Goal: Task Accomplishment & Management: Manage account settings

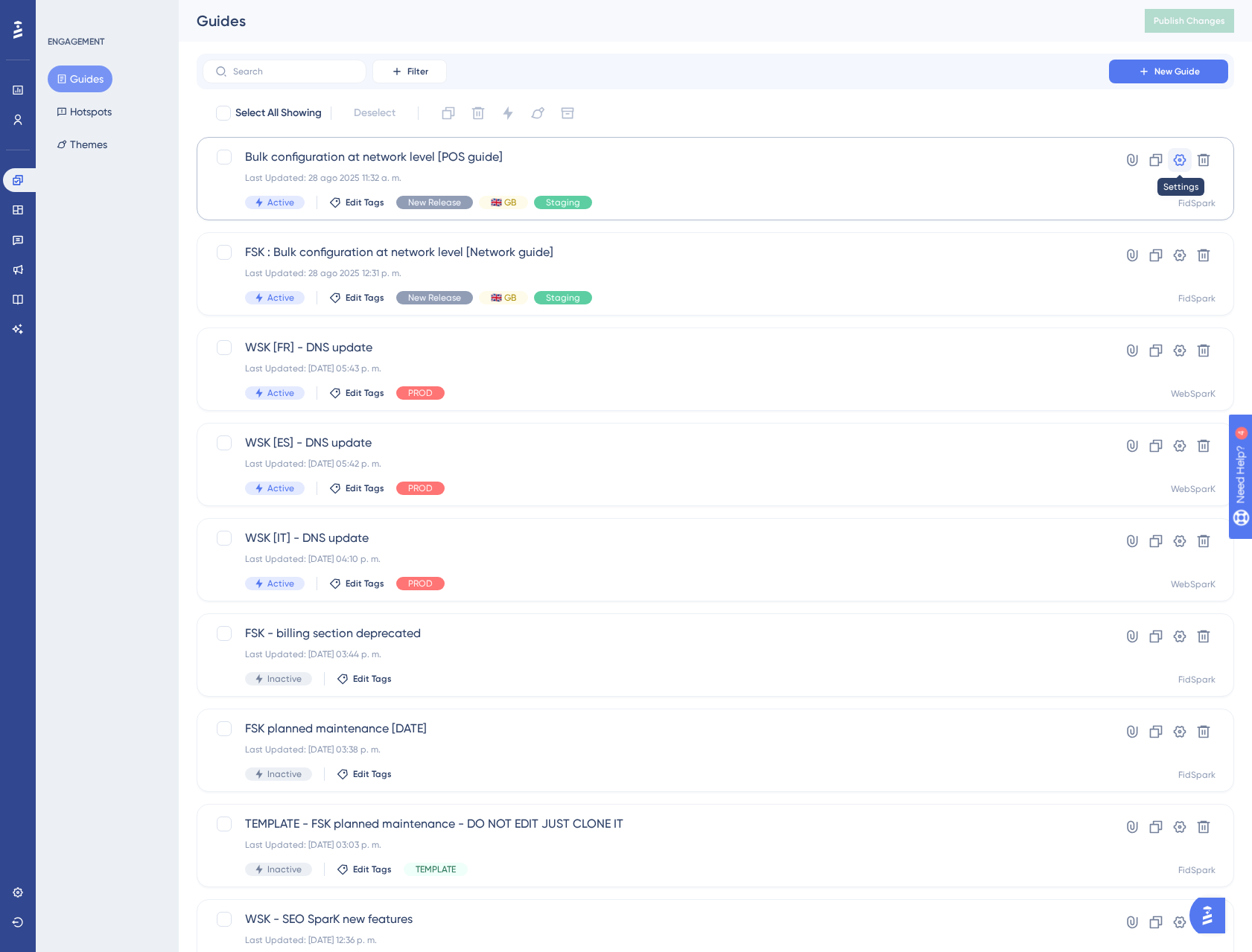
click at [1178, 156] on icon at bounding box center [1180, 160] width 15 height 15
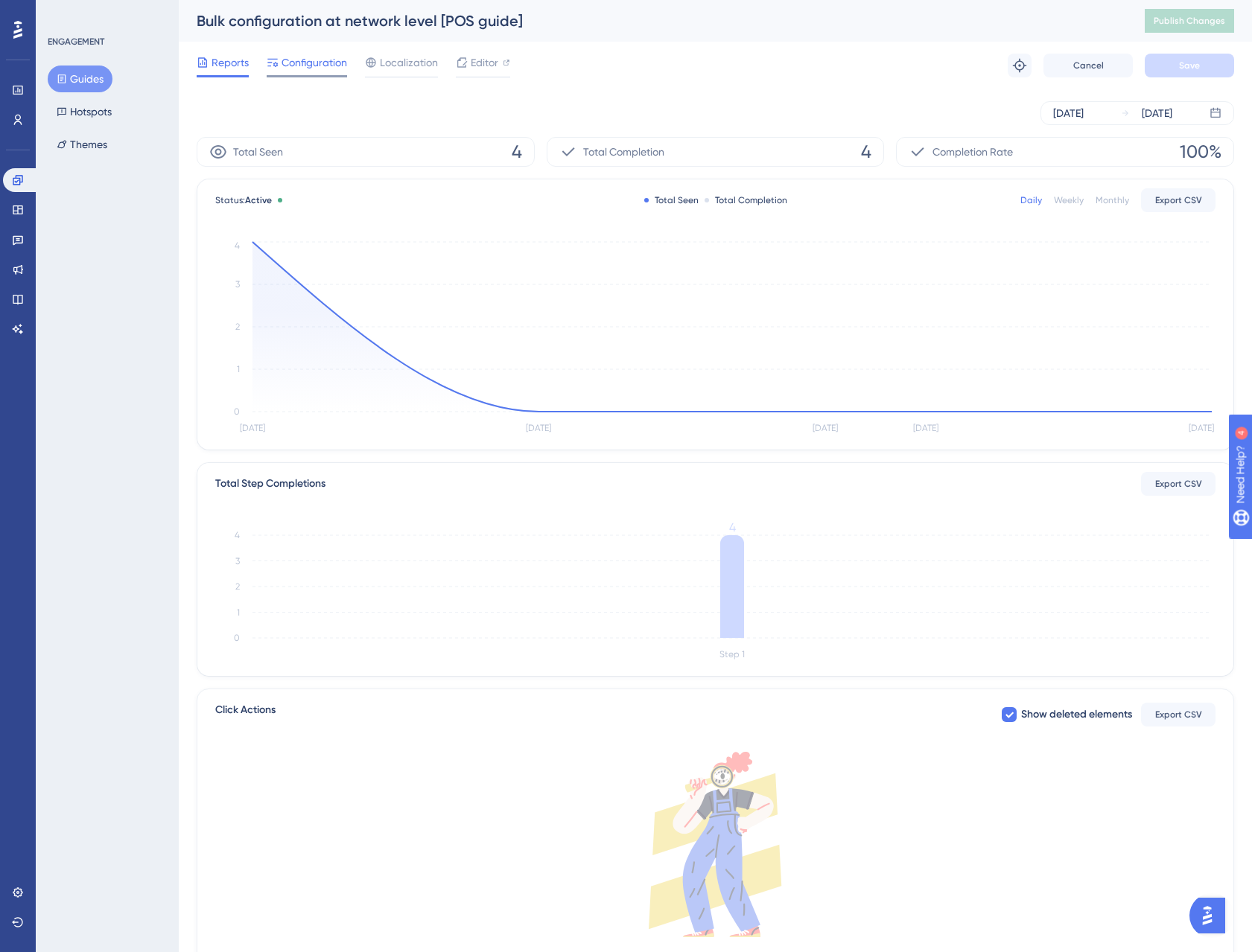
click at [324, 66] on span "Configuration" at bounding box center [315, 62] width 66 height 18
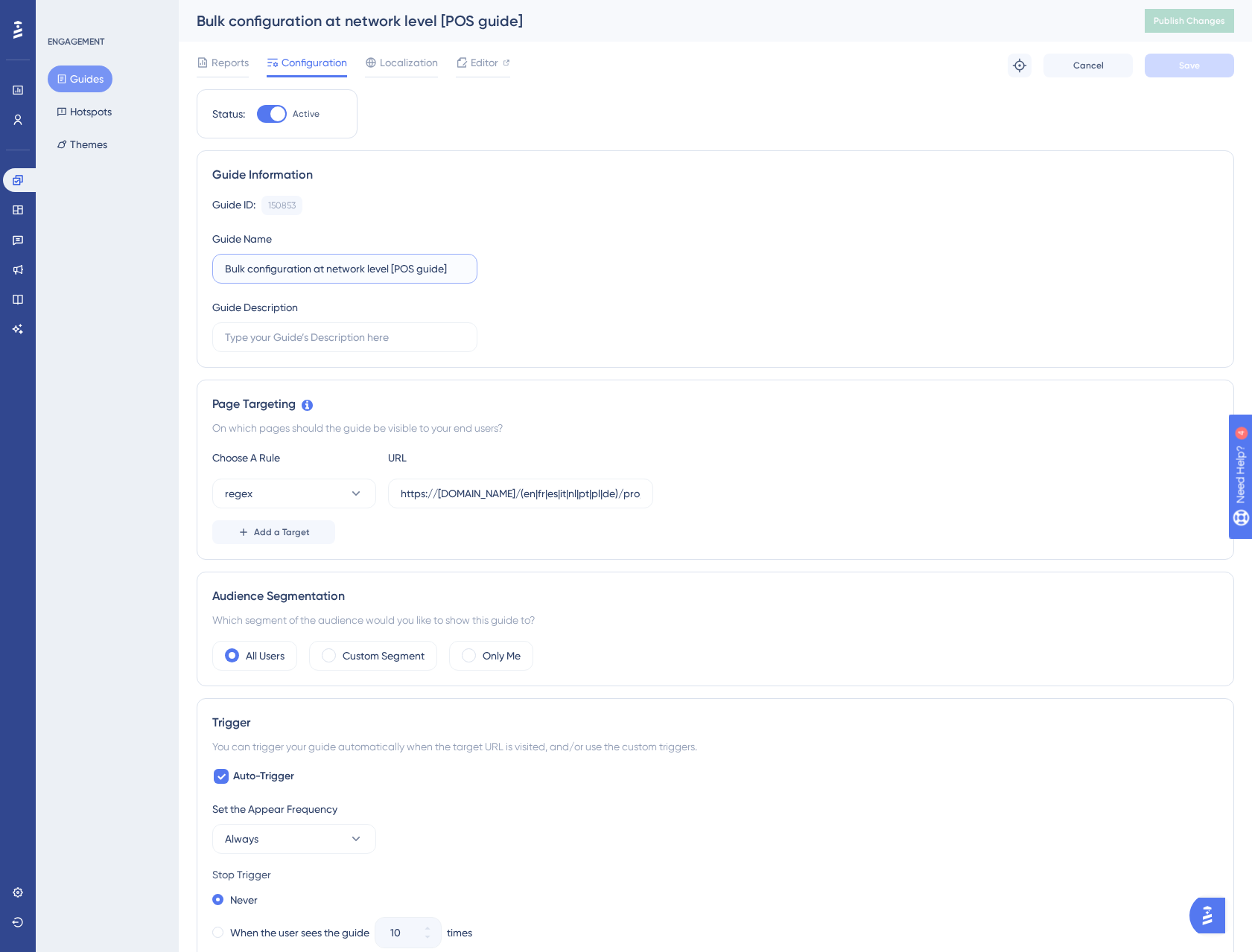
click at [228, 263] on input "Bulk configuration at network level [POS guide]" at bounding box center [345, 268] width 240 height 16
click at [220, 266] on label "Bulk configuration at network level [POS guide]" at bounding box center [345, 269] width 265 height 30
click at [225, 266] on input "Bulk configuration at network level [POS guide]" at bounding box center [345, 268] width 240 height 16
click at [229, 260] on label "Bulk configuration at network level [POS guide]" at bounding box center [345, 269] width 265 height 30
click at [229, 260] on input "Bulk configuration at network level [POS guide]" at bounding box center [345, 268] width 240 height 16
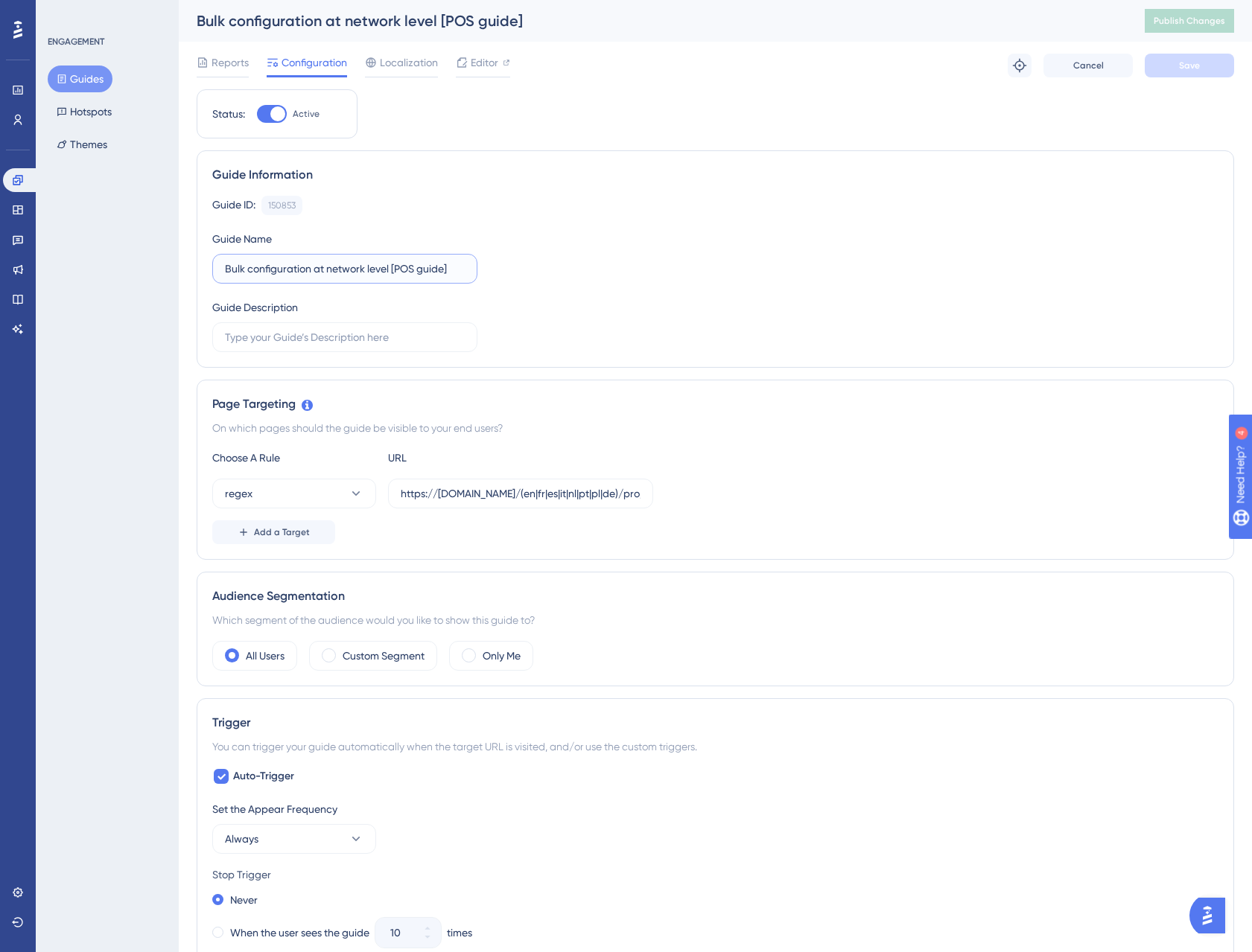
click at [227, 264] on input "Bulk configuration at network level [POS guide]" at bounding box center [345, 268] width 240 height 16
type input "FSK: Bulk configuration at network level [POS guide]"
click at [1192, 67] on span "Save" at bounding box center [1189, 66] width 21 height 12
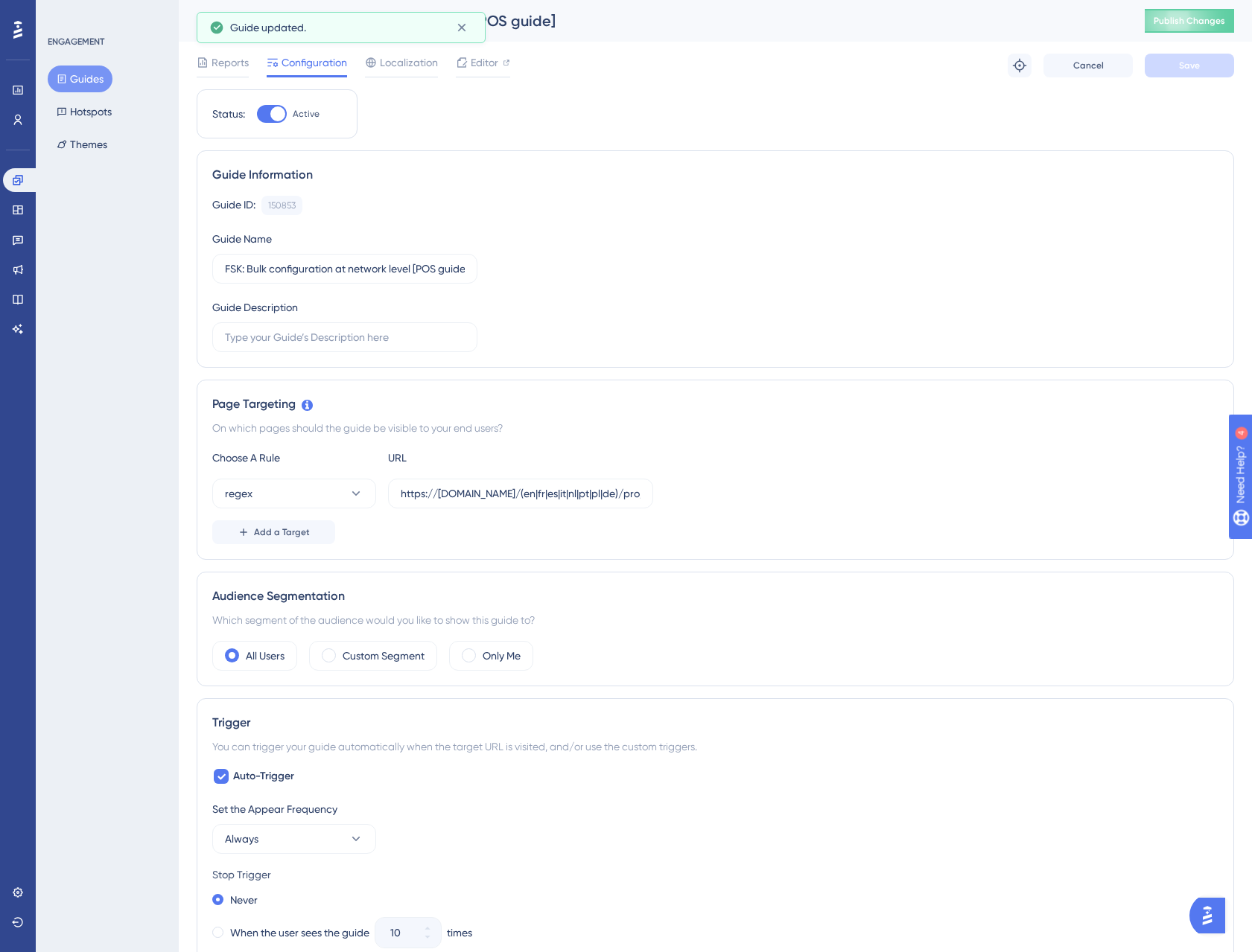
click at [95, 81] on button "Guides" at bounding box center [80, 79] width 65 height 27
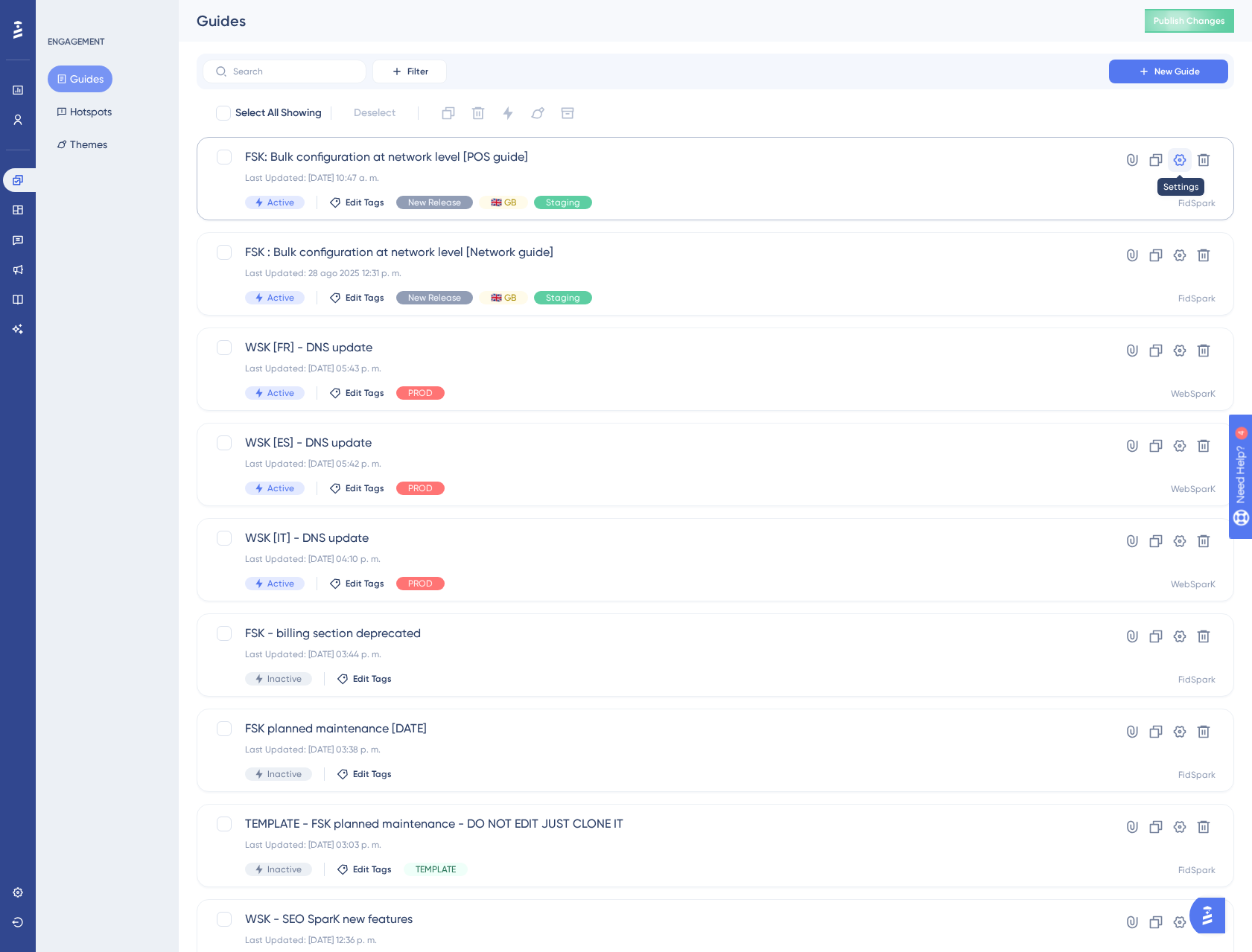
click at [1176, 160] on icon at bounding box center [1180, 160] width 15 height 15
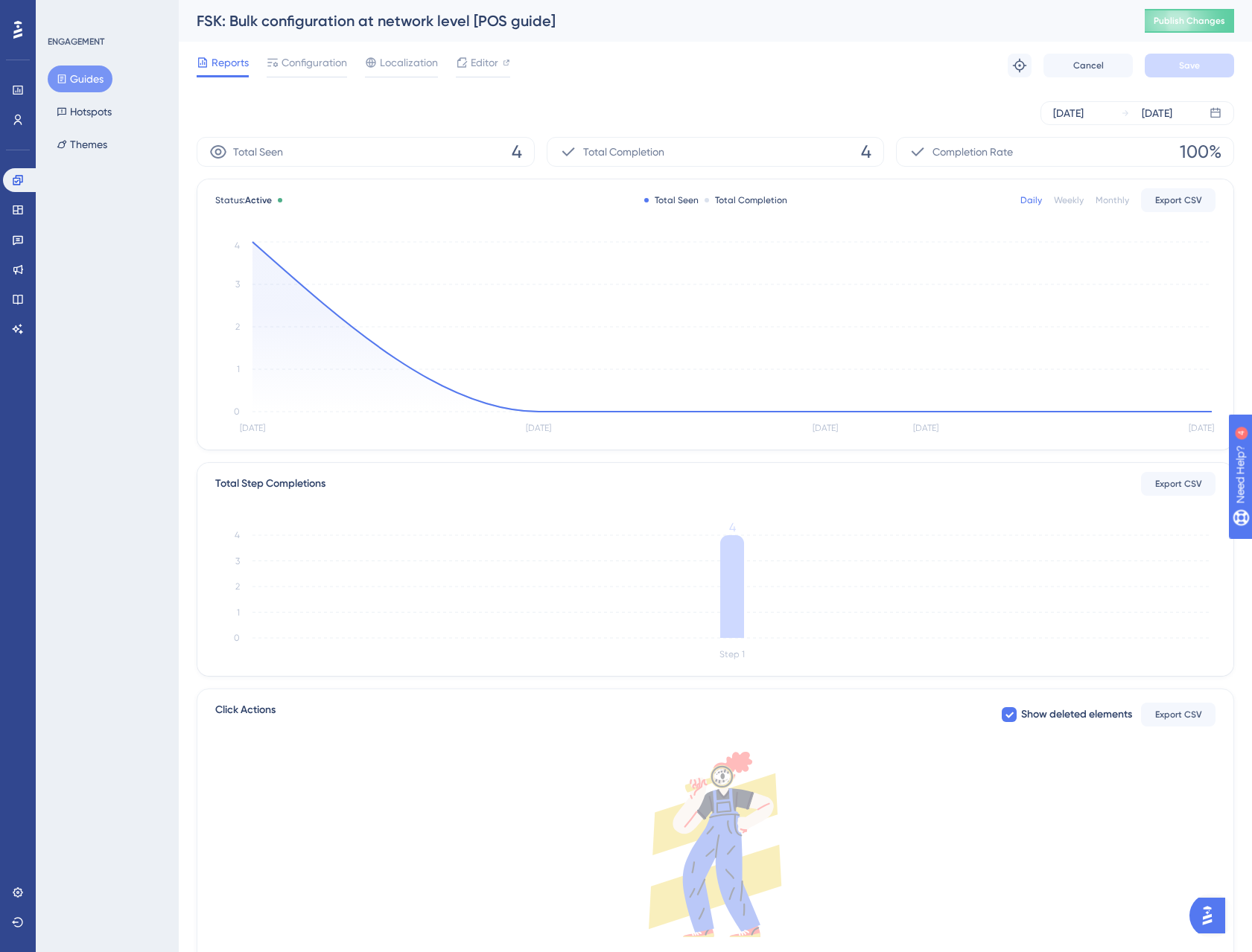
click at [303, 80] on div "Reports Configuration Localization Editor Troubleshoot Cancel Save" at bounding box center [715, 66] width 1038 height 48
click at [310, 70] on span "Configuration" at bounding box center [315, 62] width 66 height 18
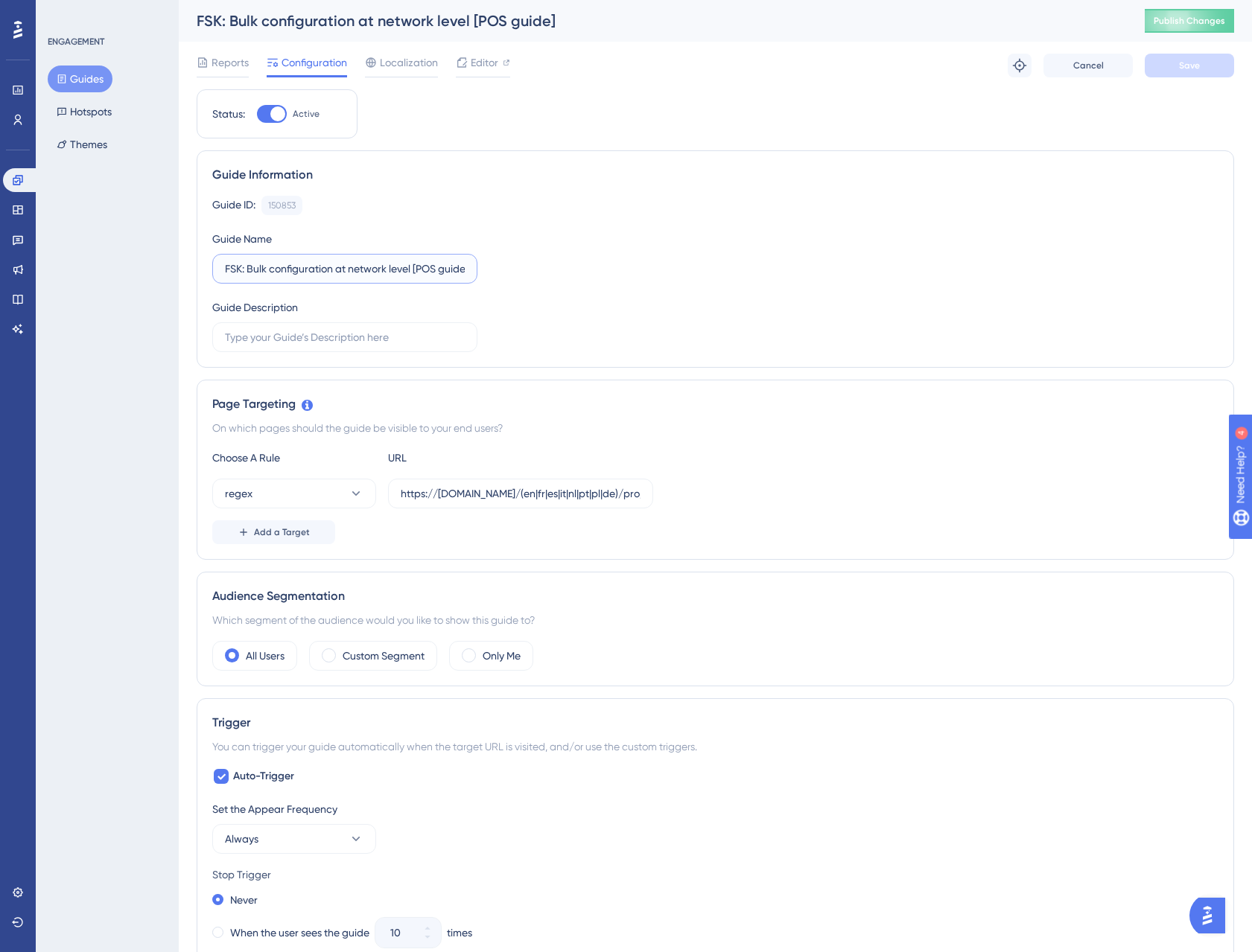
click at [256, 265] on input "FSK: Bulk configuration at network level [POS guide]" at bounding box center [345, 268] width 240 height 16
drag, startPoint x: 242, startPoint y: 270, endPoint x: 271, endPoint y: 276, distance: 29.6
click at [243, 269] on input "FSK: Bulk configuration at network level [POS guide]" at bounding box center [345, 268] width 240 height 16
type input "FSK : Bulk configuration at network level [POS guide]"
click at [1176, 66] on button "Save" at bounding box center [1188, 65] width 89 height 23
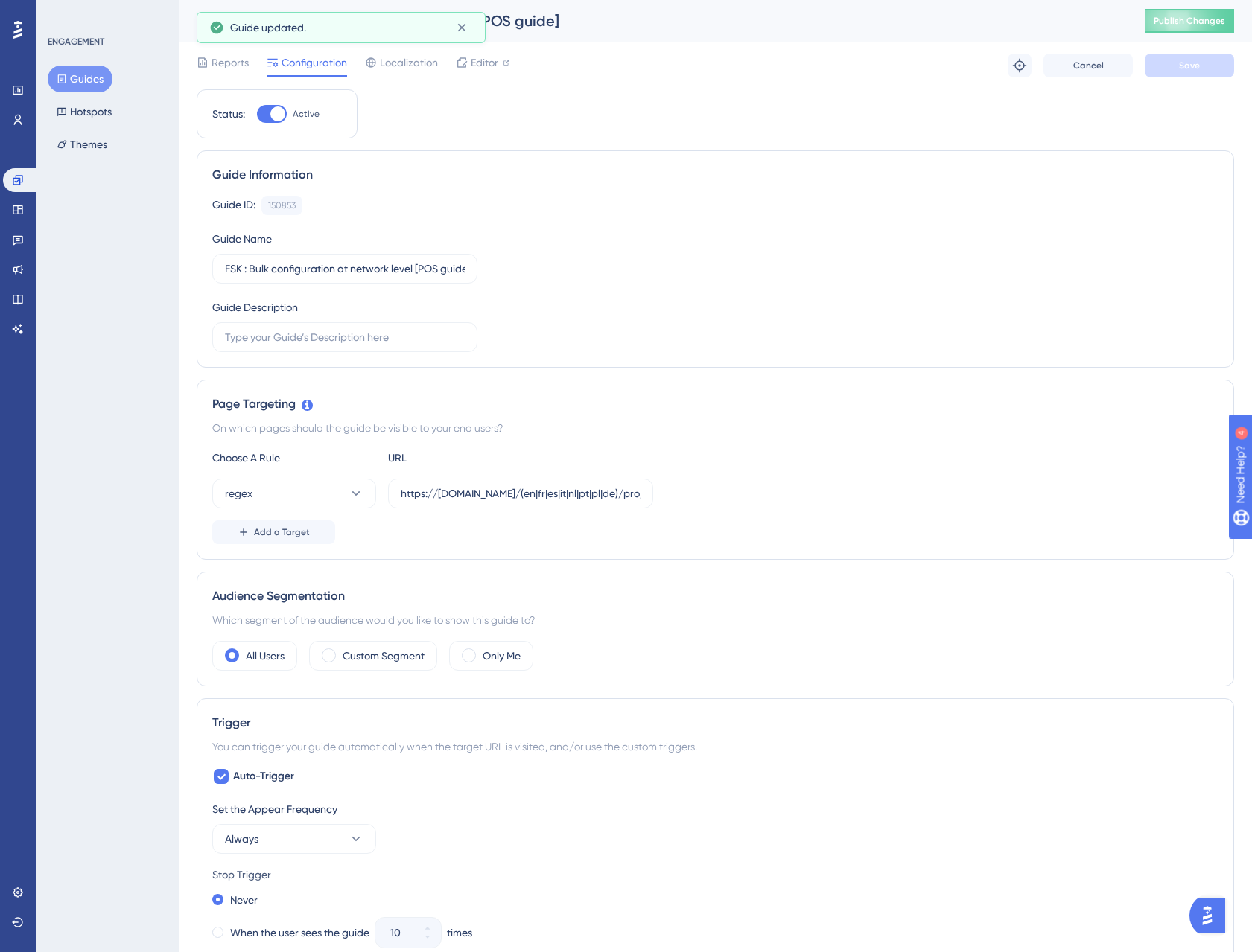
click at [79, 73] on button "Guides" at bounding box center [80, 79] width 65 height 27
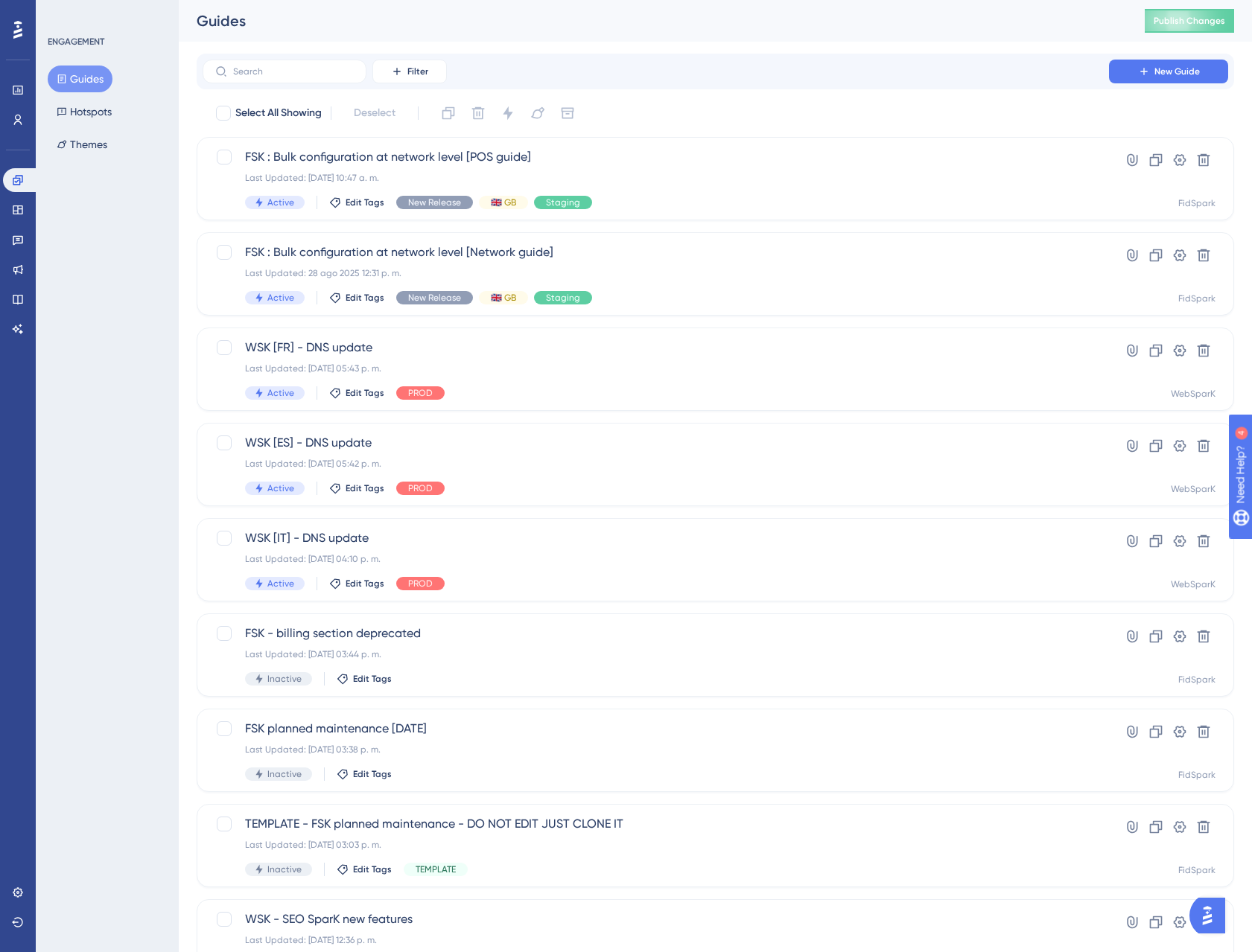
click at [190, 324] on div "Performance Users Engagement Widgets Feedback Product Updates Knowledge Base AI…" at bounding box center [715, 565] width 1073 height 1132
click at [381, 156] on span "FSK : Bulk configuration at network level [POS guide]" at bounding box center [655, 156] width 821 height 18
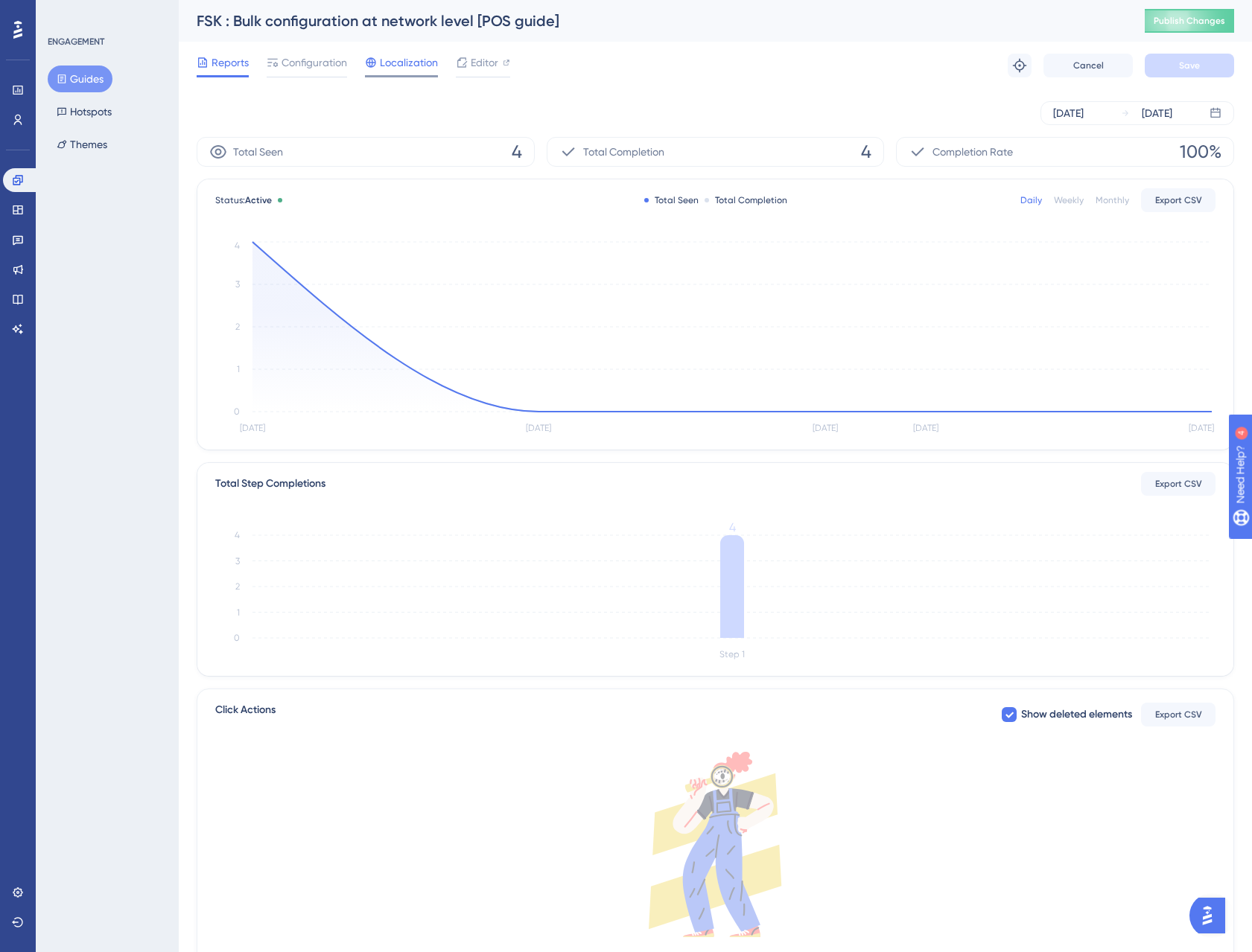
click at [413, 67] on span "Localization" at bounding box center [409, 62] width 58 height 18
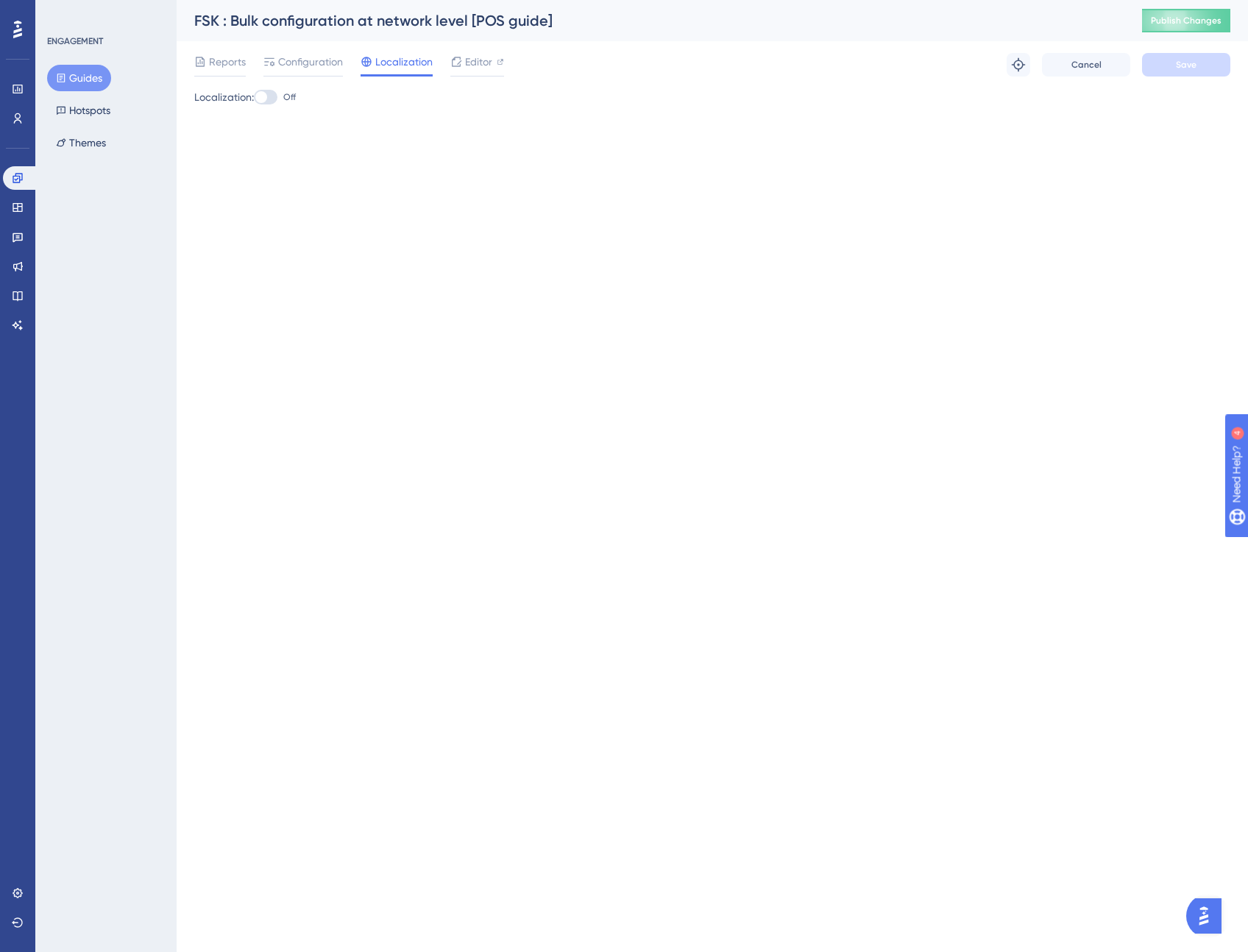
click at [275, 98] on div at bounding box center [265, 97] width 23 height 15
click at [253, 98] on input "Off" at bounding box center [253, 97] width 1 height 1
checkbox input "true"
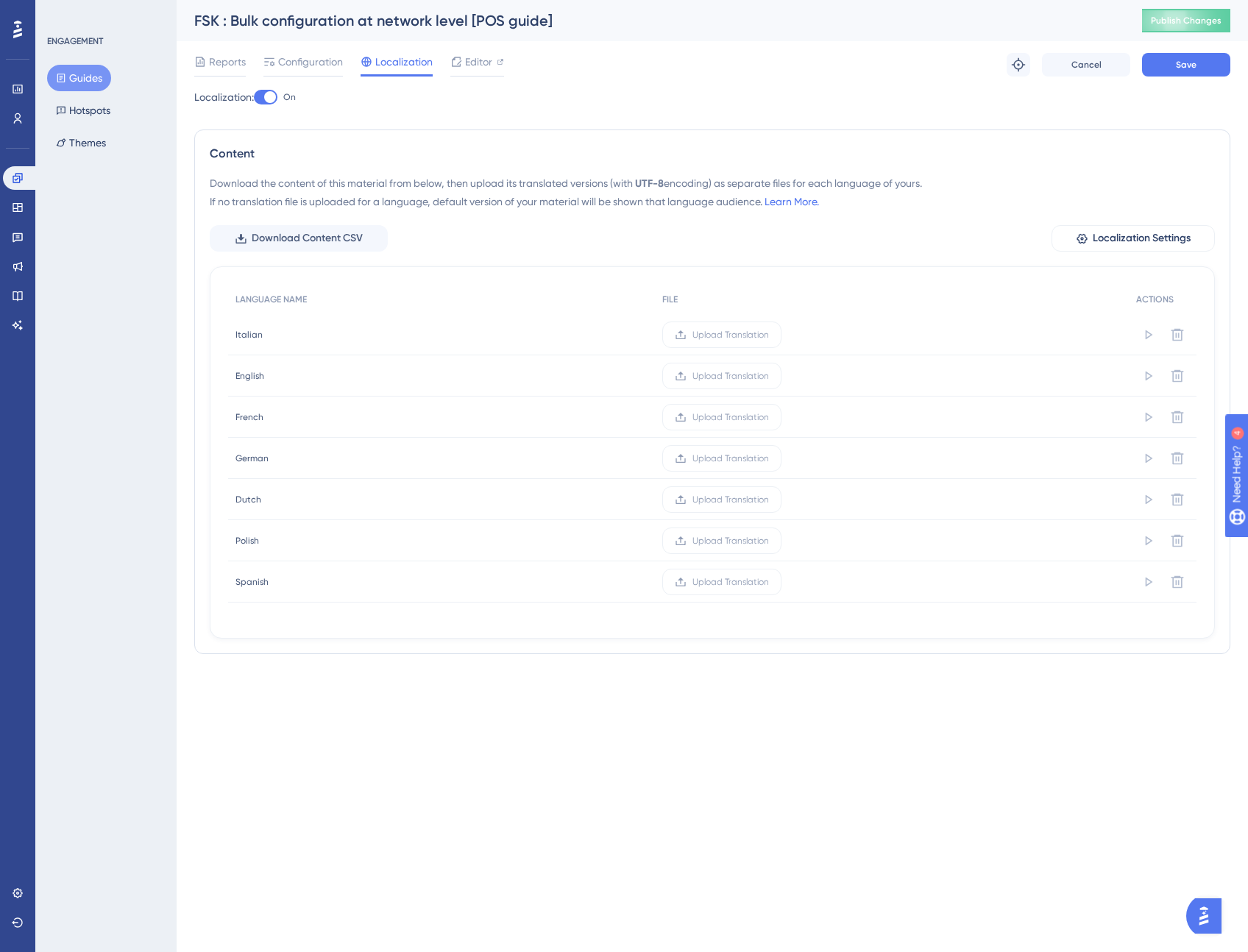
click at [80, 80] on button "Guides" at bounding box center [79, 78] width 64 height 27
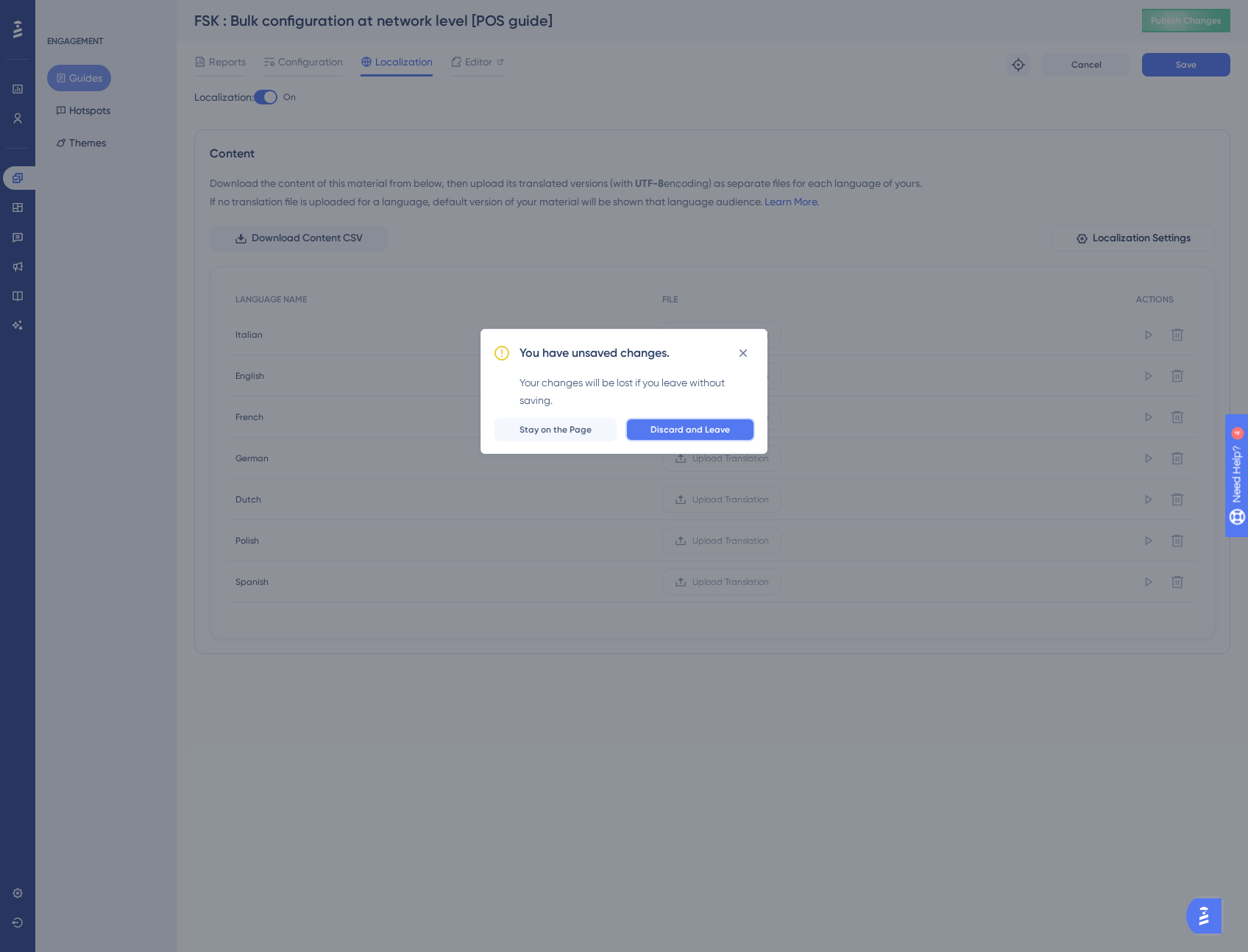
click at [686, 429] on span "Discard and Leave" at bounding box center [690, 429] width 80 height 12
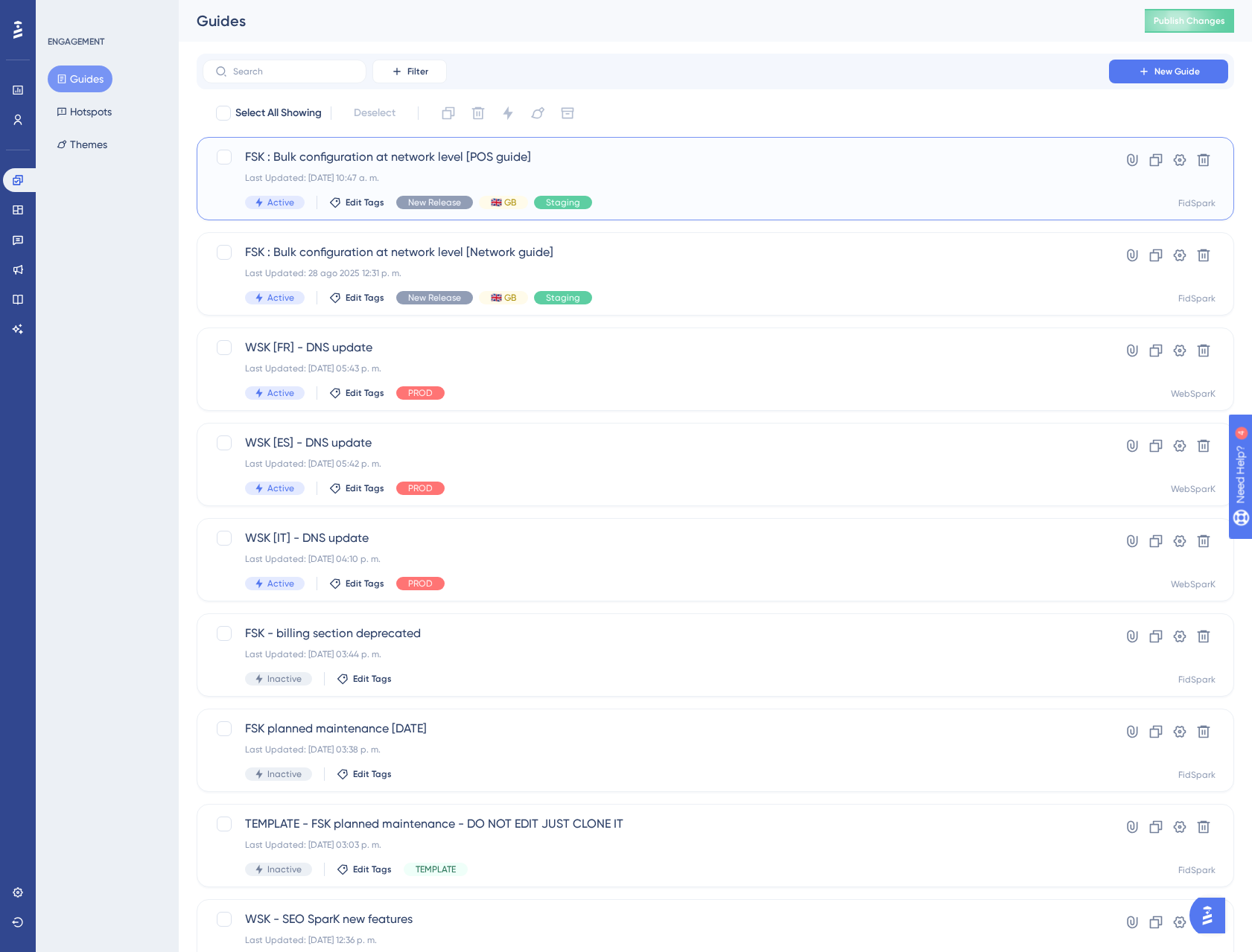
click at [355, 165] on span "FSK : Bulk configuration at network level [POS guide]" at bounding box center [655, 156] width 821 height 18
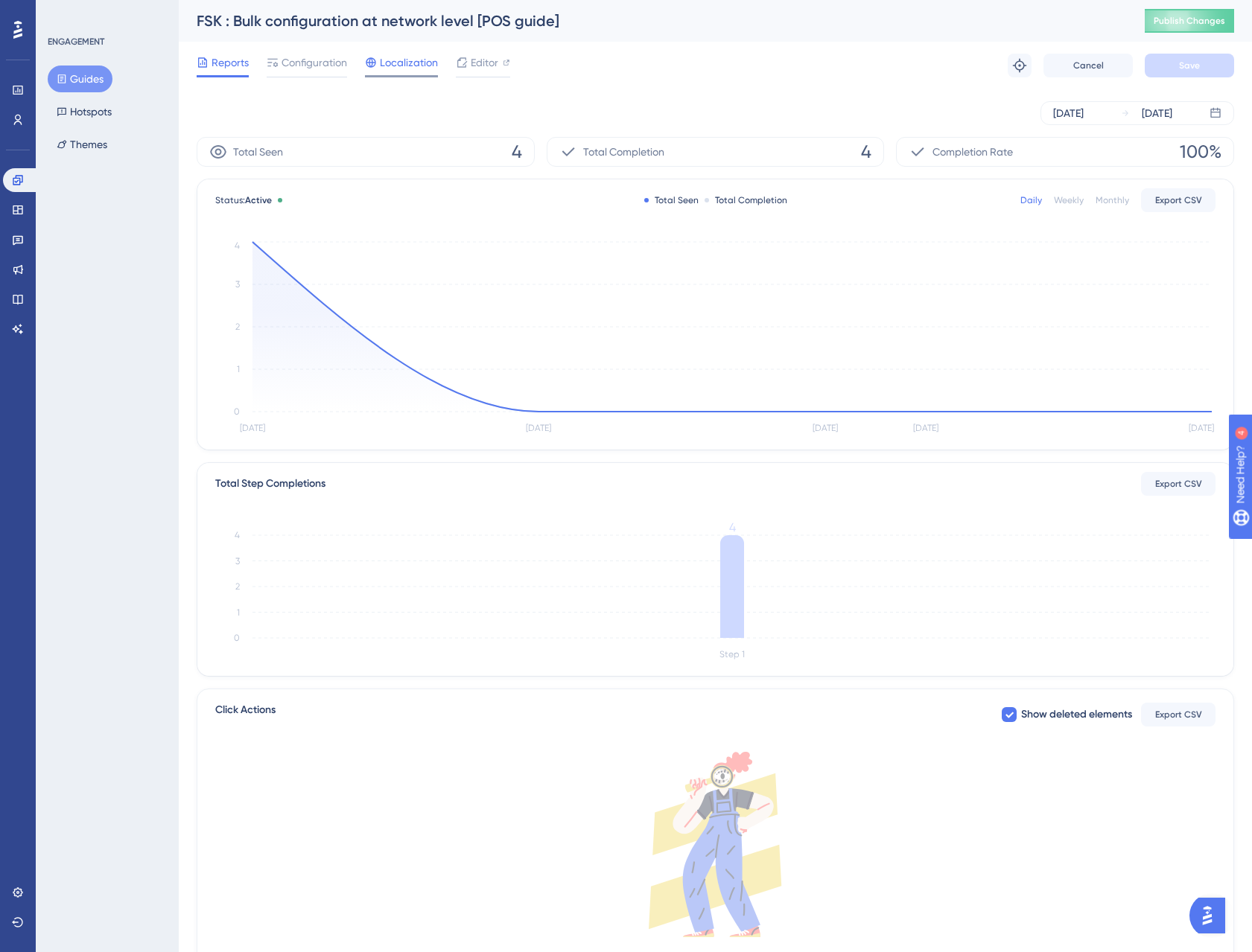
drag, startPoint x: 396, startPoint y: 62, endPoint x: 388, endPoint y: 70, distance: 11.3
click at [396, 61] on span "Localization" at bounding box center [409, 62] width 58 height 18
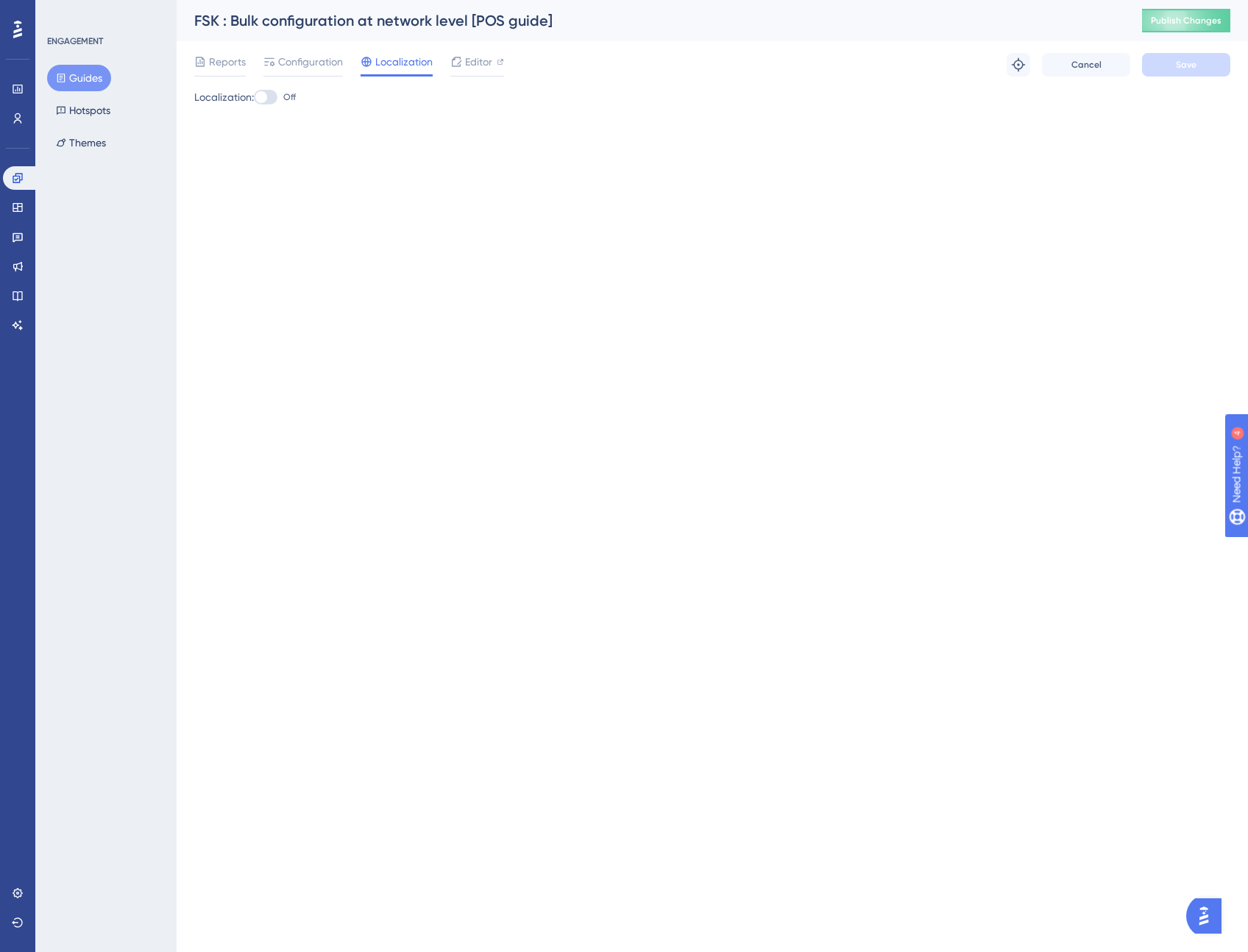
click at [272, 95] on div at bounding box center [265, 97] width 23 height 15
click at [253, 97] on input "Off" at bounding box center [253, 97] width 1 height 1
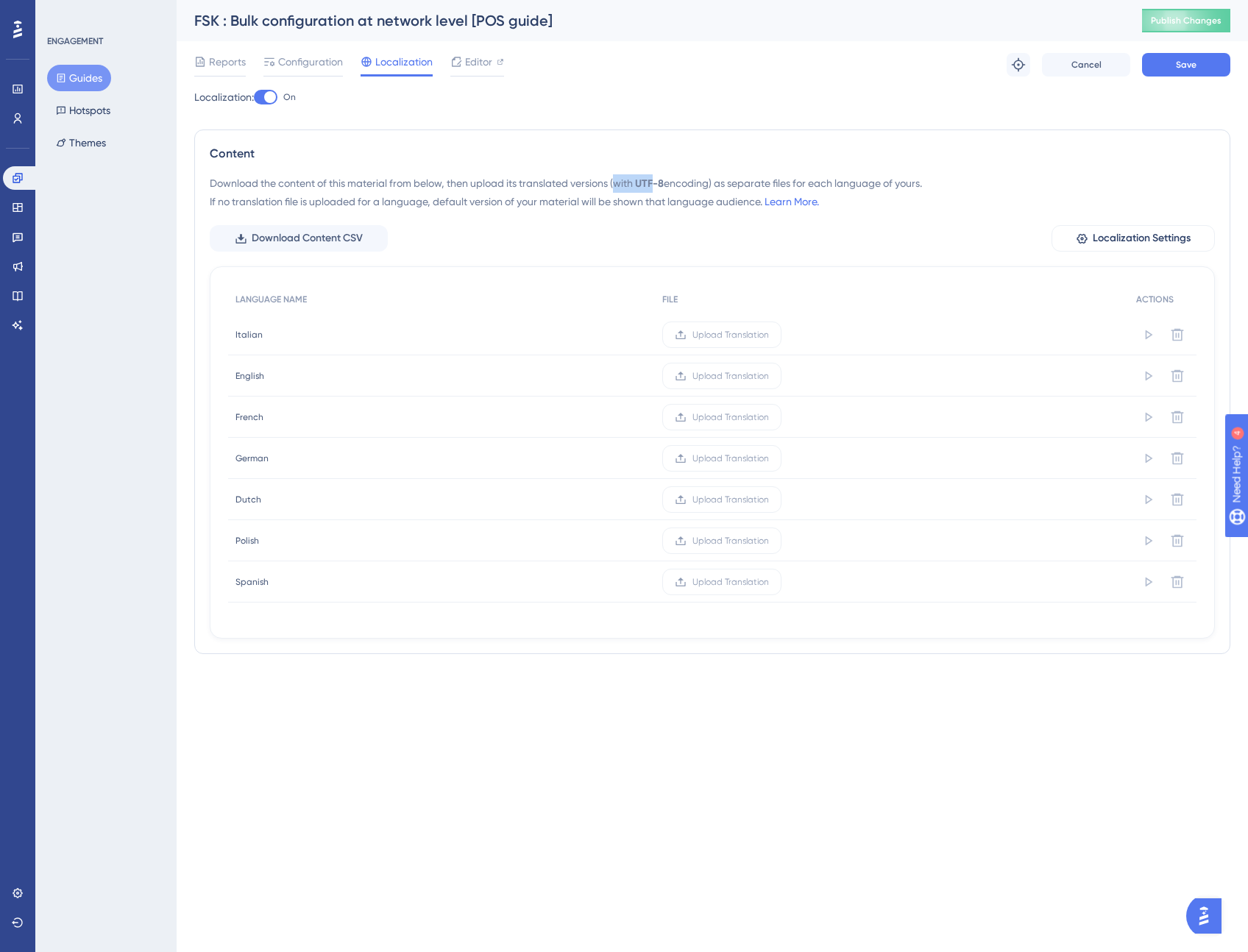
drag, startPoint x: 620, startPoint y: 183, endPoint x: 654, endPoint y: 184, distance: 34.0
click at [654, 184] on div "Download the content of this material from below, then upload its translated ve…" at bounding box center [712, 192] width 1005 height 36
drag, startPoint x: 745, startPoint y: 181, endPoint x: 777, endPoint y: 183, distance: 32.1
click at [777, 183] on div "Download the content of this material from below, then upload its translated ve…" at bounding box center [712, 192] width 1005 height 36
click at [943, 198] on div "Download the content of this material from below, then upload its translated ve…" at bounding box center [712, 192] width 1005 height 36
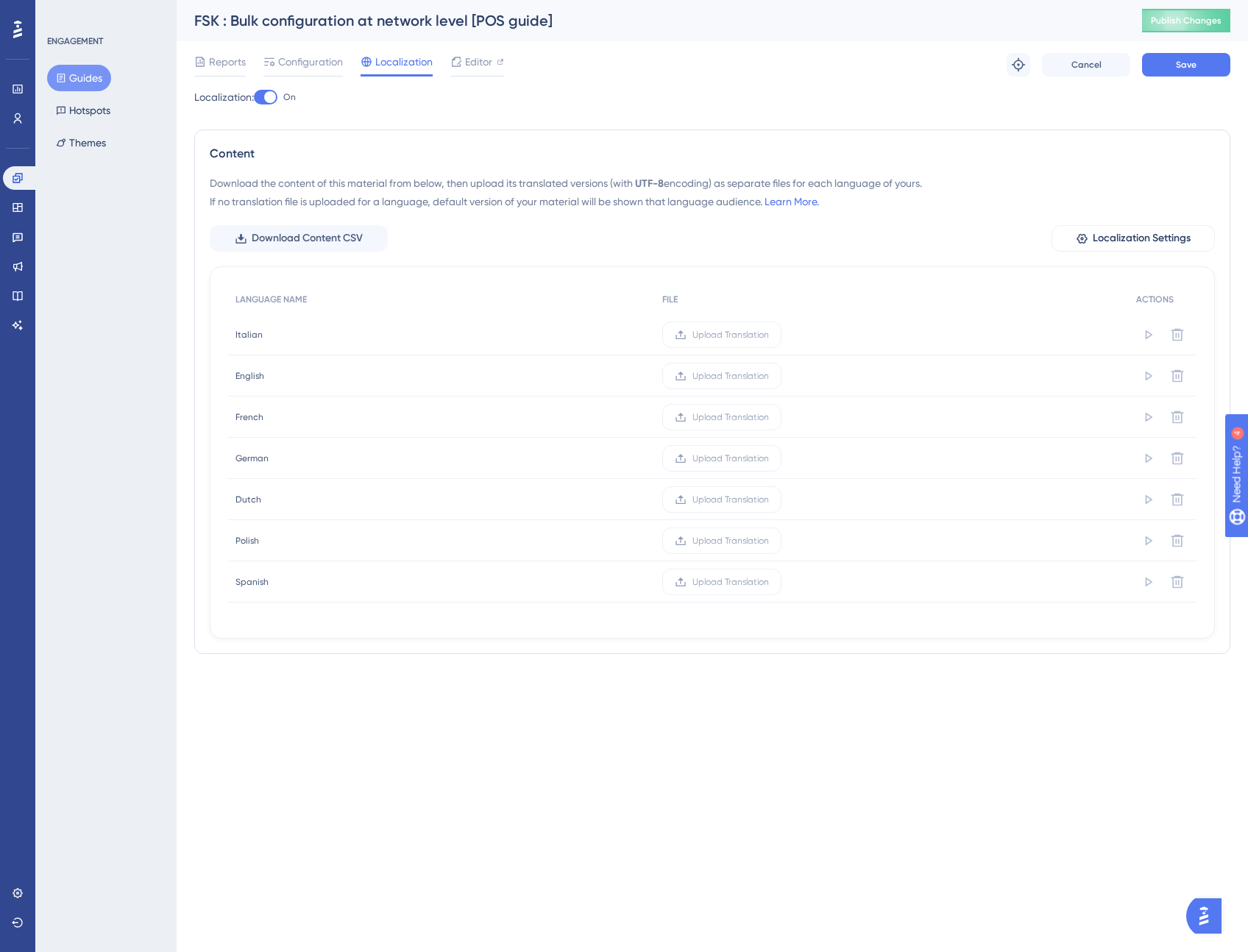
click at [272, 101] on div at bounding box center [269, 97] width 12 height 12
click at [253, 98] on input "On" at bounding box center [253, 97] width 1 height 1
checkbox input "true"
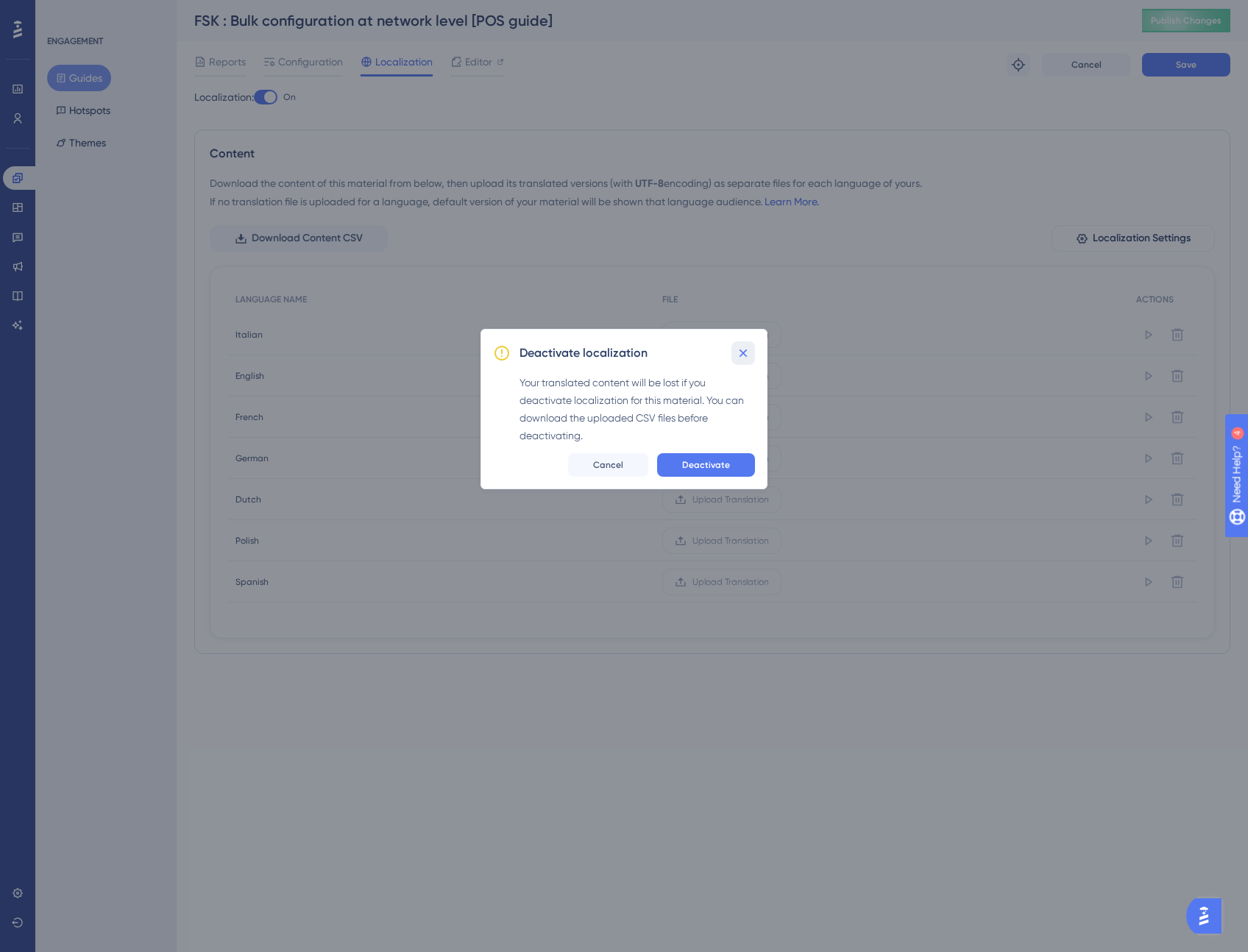
click at [744, 355] on icon at bounding box center [743, 353] width 15 height 15
